Goal: Information Seeking & Learning: Learn about a topic

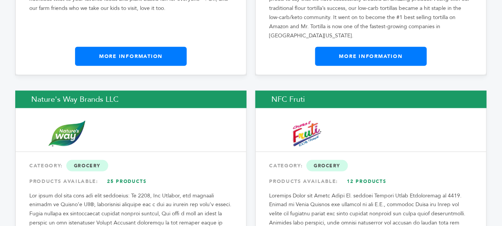
scroll to position [7281, 0]
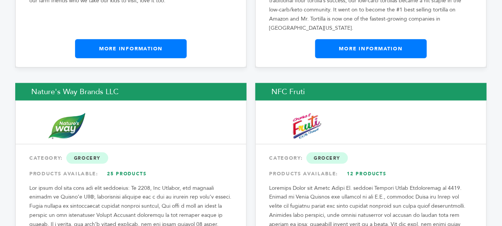
click at [114, 167] on link "25 Products" at bounding box center [126, 174] width 53 height 14
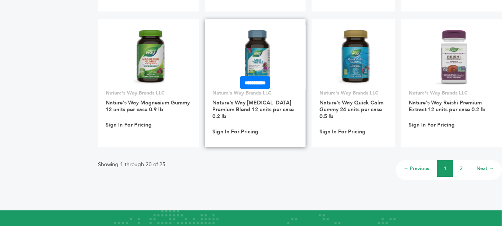
scroll to position [659, 0]
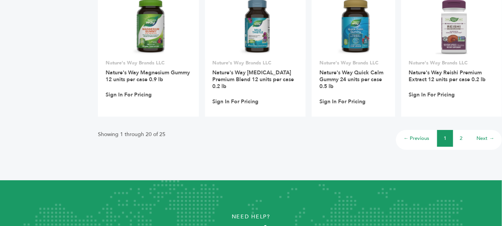
click at [460, 141] on link "2" at bounding box center [461, 138] width 3 height 7
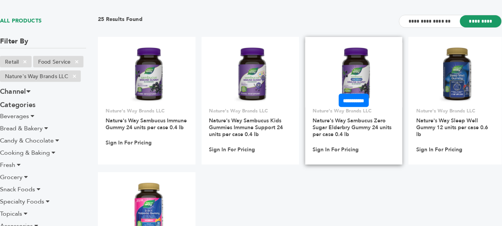
scroll to position [104, 0]
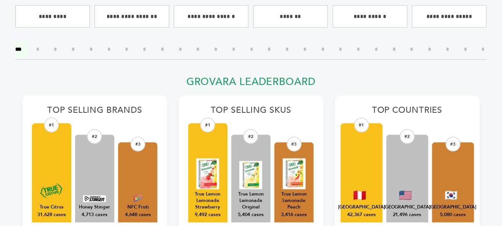
scroll to position [243, 0]
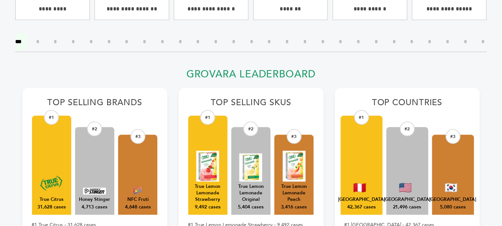
click at [357, 42] on input"] "*" at bounding box center [359, 42] width 14 height 16
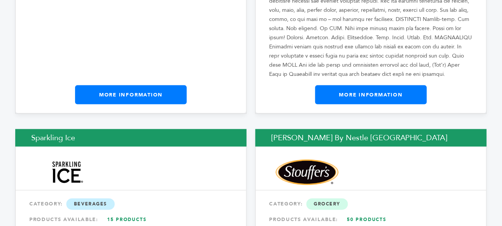
scroll to position [1872, 0]
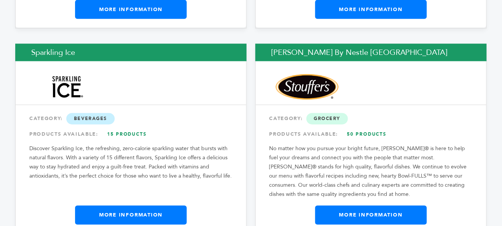
click at [122, 128] on link "15 Products" at bounding box center [126, 135] width 53 height 14
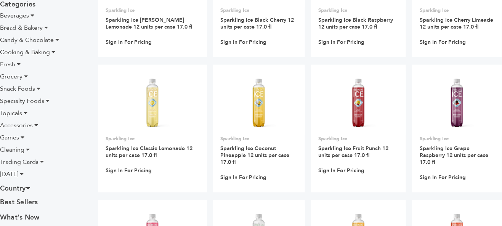
scroll to position [243, 0]
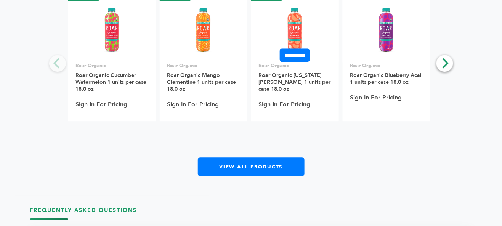
scroll to position [520, 0]
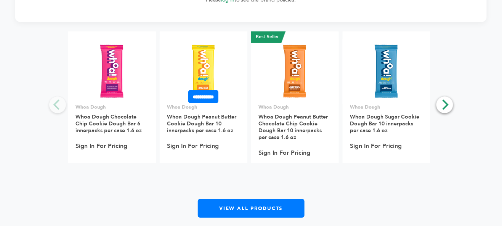
scroll to position [520, 0]
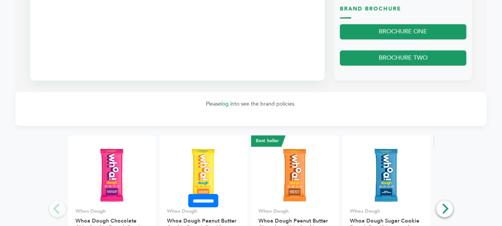
click at [192, 182] on img at bounding box center [203, 175] width 55 height 55
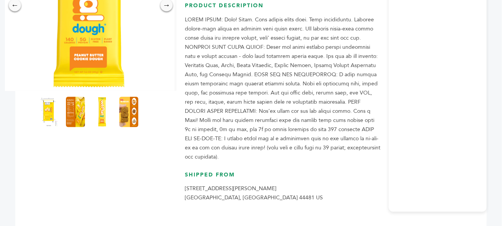
scroll to position [173, 0]
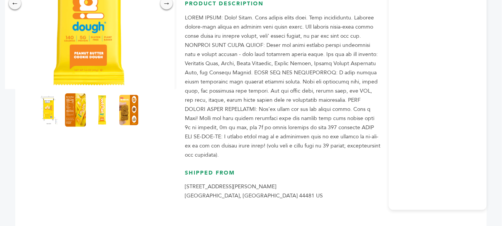
click at [76, 110] on img at bounding box center [75, 110] width 21 height 34
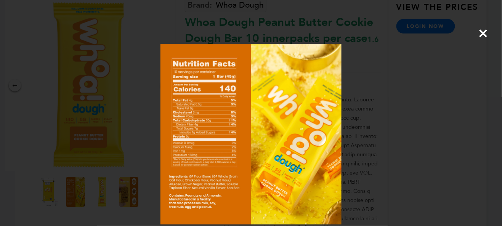
scroll to position [69, 0]
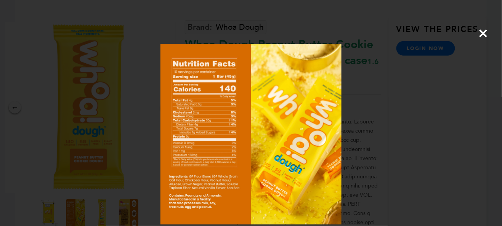
click at [483, 37] on span "×" at bounding box center [484, 33] width 10 height 21
